Goal: Task Accomplishment & Management: Manage account settings

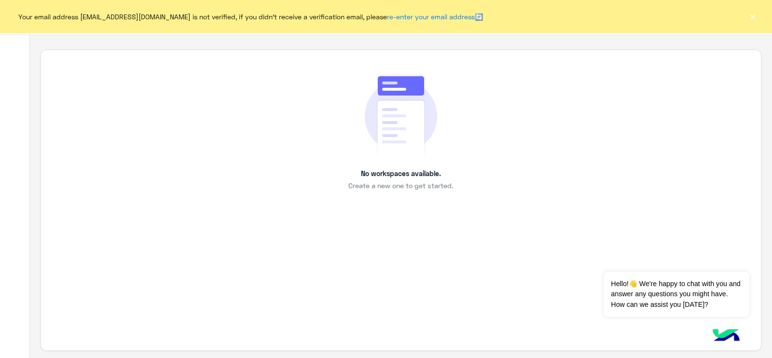
click at [617, 12] on button "×" at bounding box center [753, 17] width 10 height 10
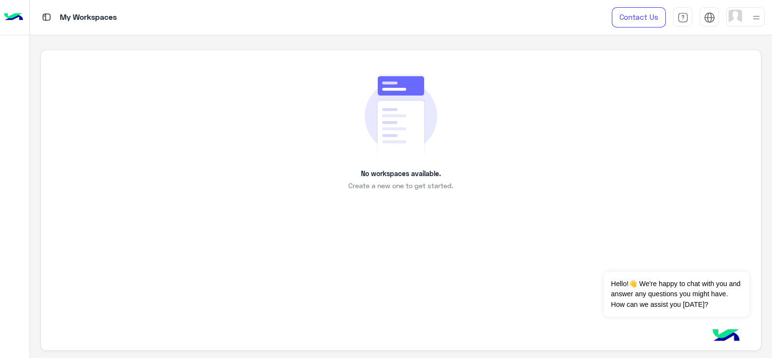
click at [617, 20] on img at bounding box center [757, 18] width 12 height 12
click at [617, 131] on link "Sign Out" at bounding box center [679, 128] width 27 height 8
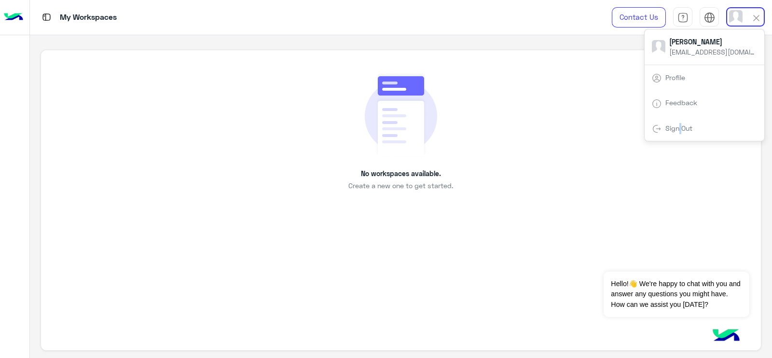
click at [617, 131] on link "Sign Out" at bounding box center [679, 128] width 27 height 8
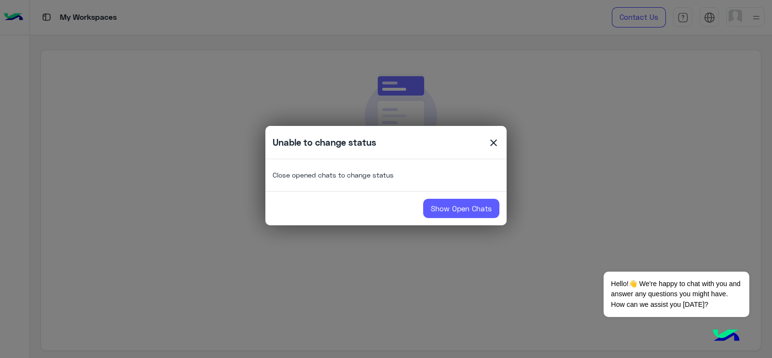
click at [450, 217] on link "Show Open Chats" at bounding box center [461, 208] width 76 height 19
click at [493, 145] on span "close" at bounding box center [494, 144] width 12 height 14
